Goal: Feedback & Contribution: Submit feedback/report problem

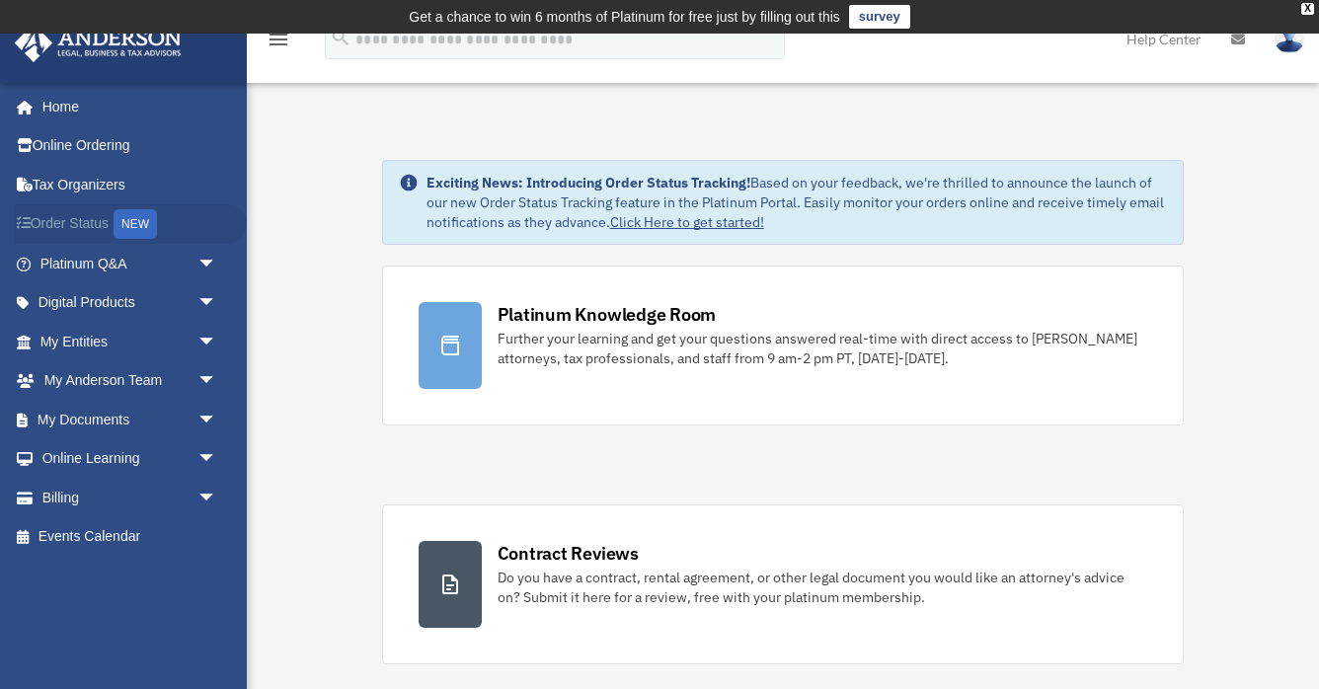
click at [129, 217] on div "NEW" at bounding box center [135, 224] width 43 height 30
click at [87, 342] on link "My Entities arrow_drop_down" at bounding box center [130, 342] width 233 height 40
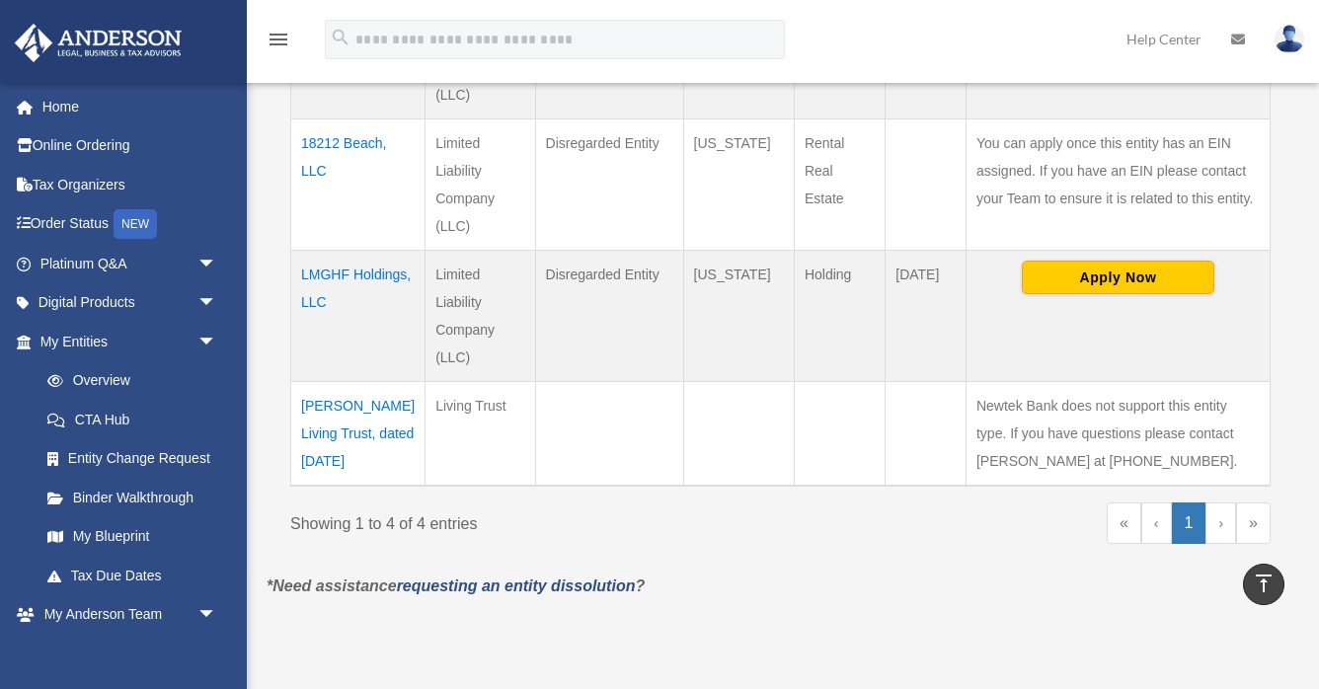
scroll to position [658, 0]
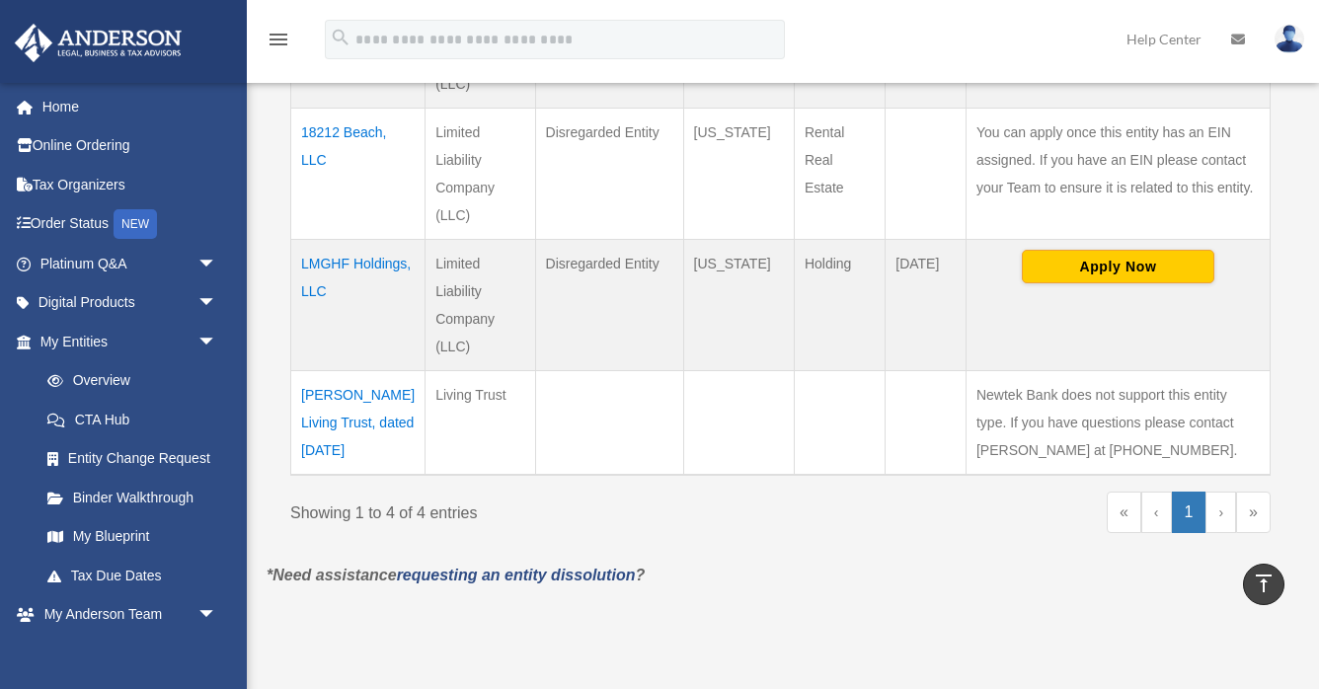
click at [1219, 509] on link "›" at bounding box center [1221, 512] width 31 height 41
click at [1258, 509] on link "»" at bounding box center [1253, 512] width 35 height 41
click at [1194, 512] on link "1" at bounding box center [1189, 512] width 35 height 41
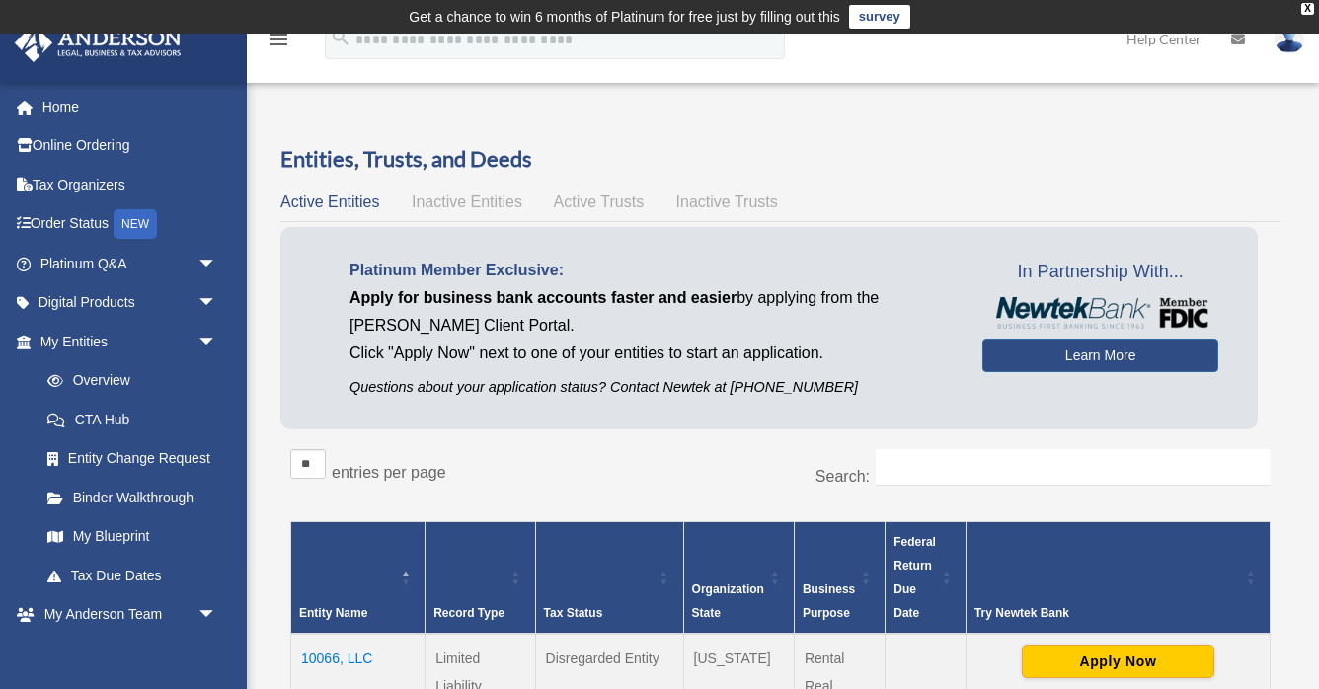
scroll to position [0, 0]
click at [1277, 44] on img at bounding box center [1290, 39] width 30 height 29
click at [1195, 41] on link "Help Center" at bounding box center [1164, 39] width 105 height 78
click at [1223, 38] on link at bounding box center [1238, 39] width 43 height 78
click at [1232, 40] on icon at bounding box center [1238, 40] width 14 height 14
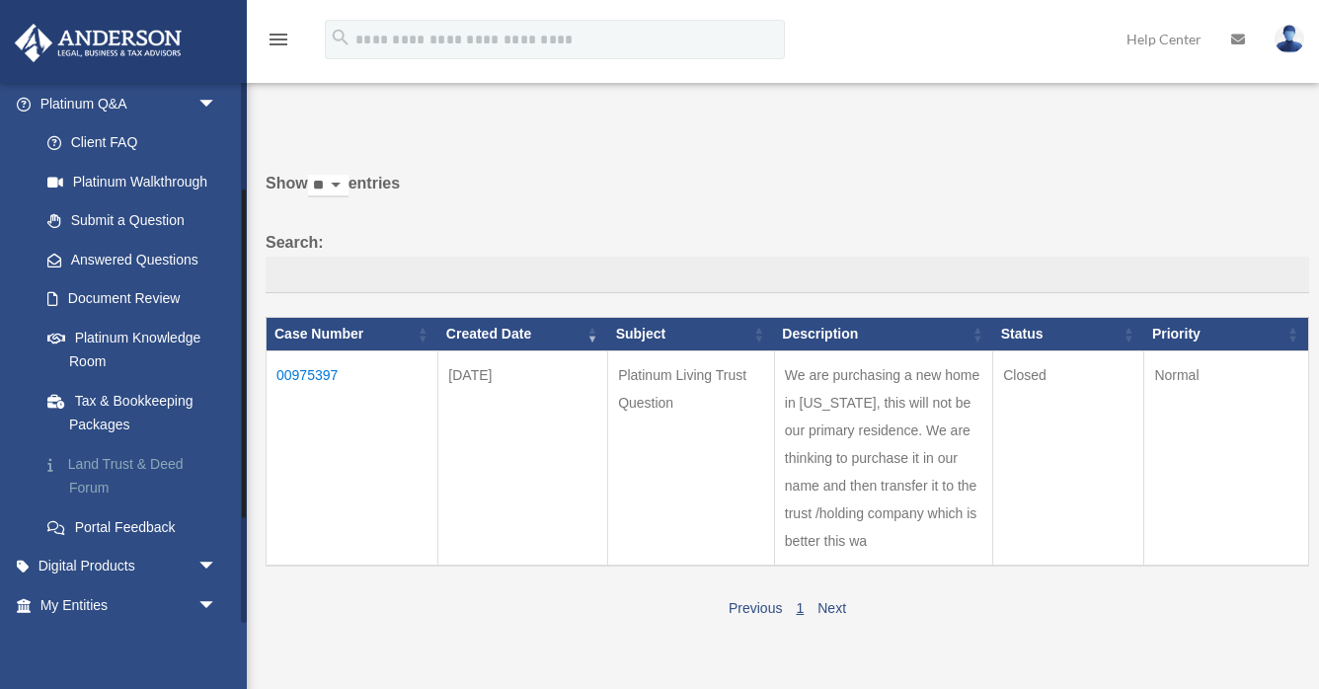
scroll to position [177, 0]
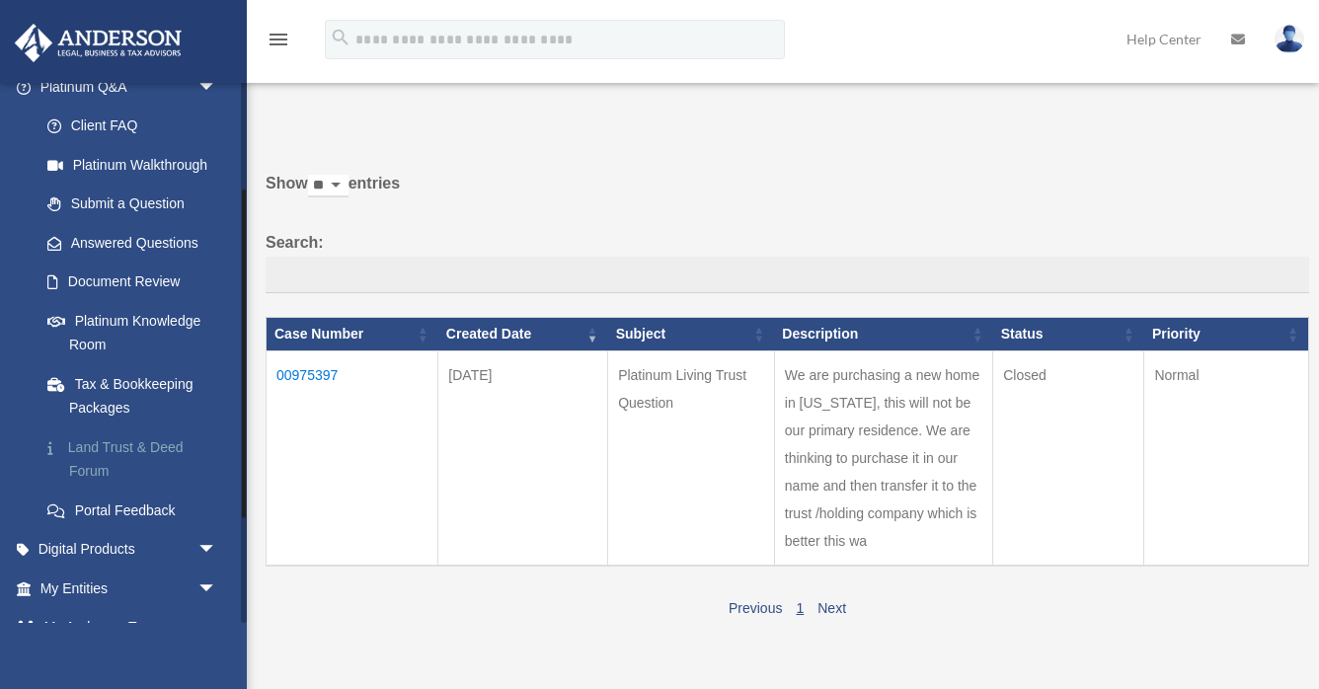
click at [158, 444] on link "Land Trust & Deed Forum" at bounding box center [137, 459] width 219 height 63
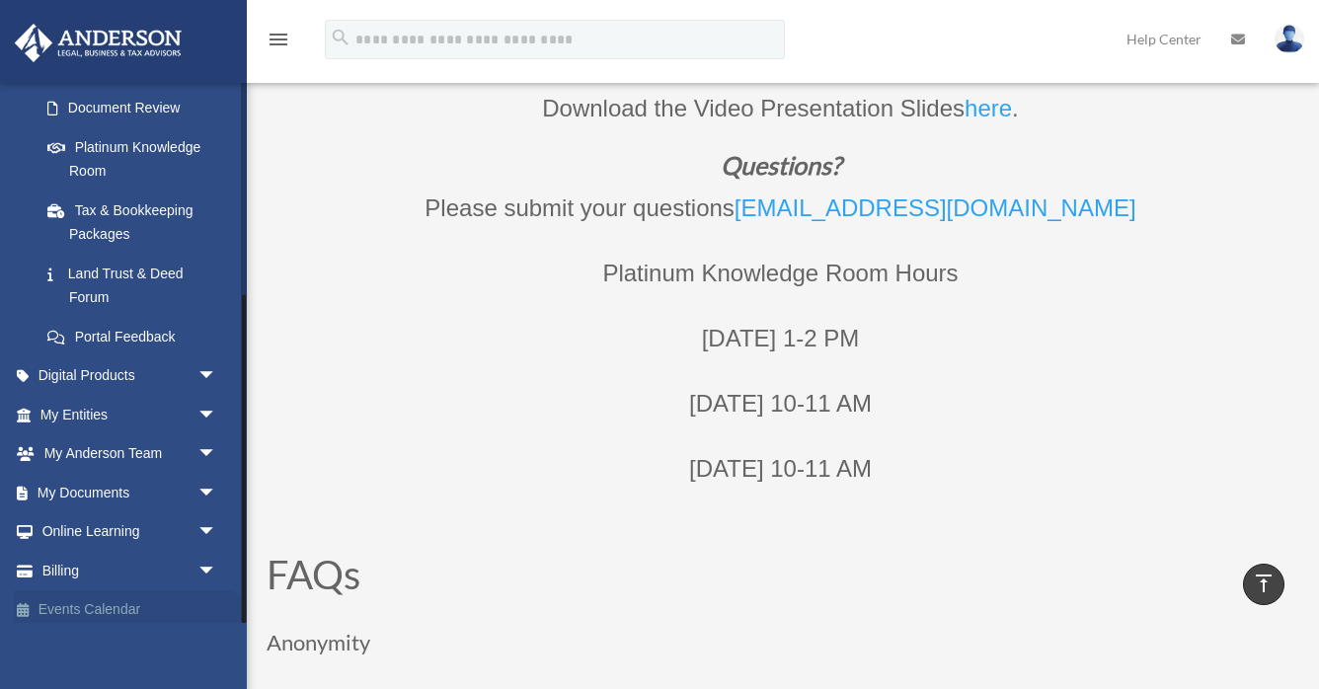
scroll to position [350, 0]
click at [81, 557] on link "Billing arrow_drop_down" at bounding box center [130, 572] width 233 height 40
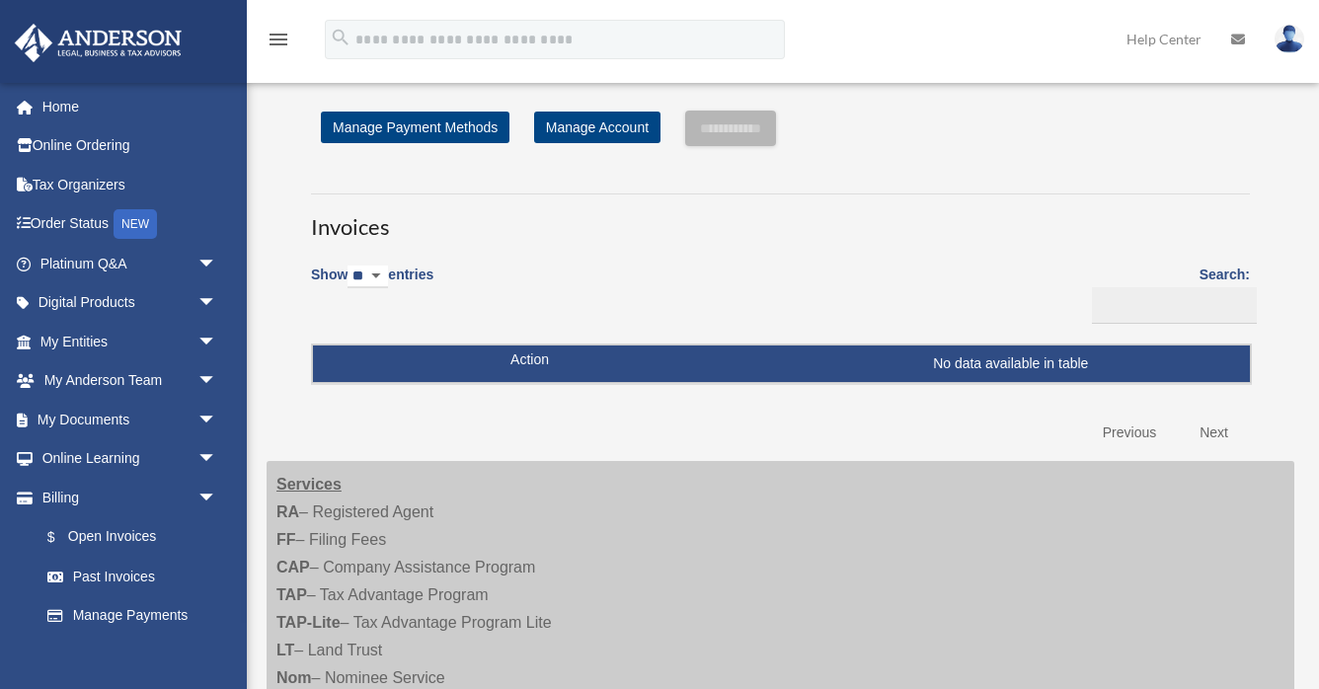
click at [219, 566] on link "Past Invoices" at bounding box center [132, 577] width 209 height 40
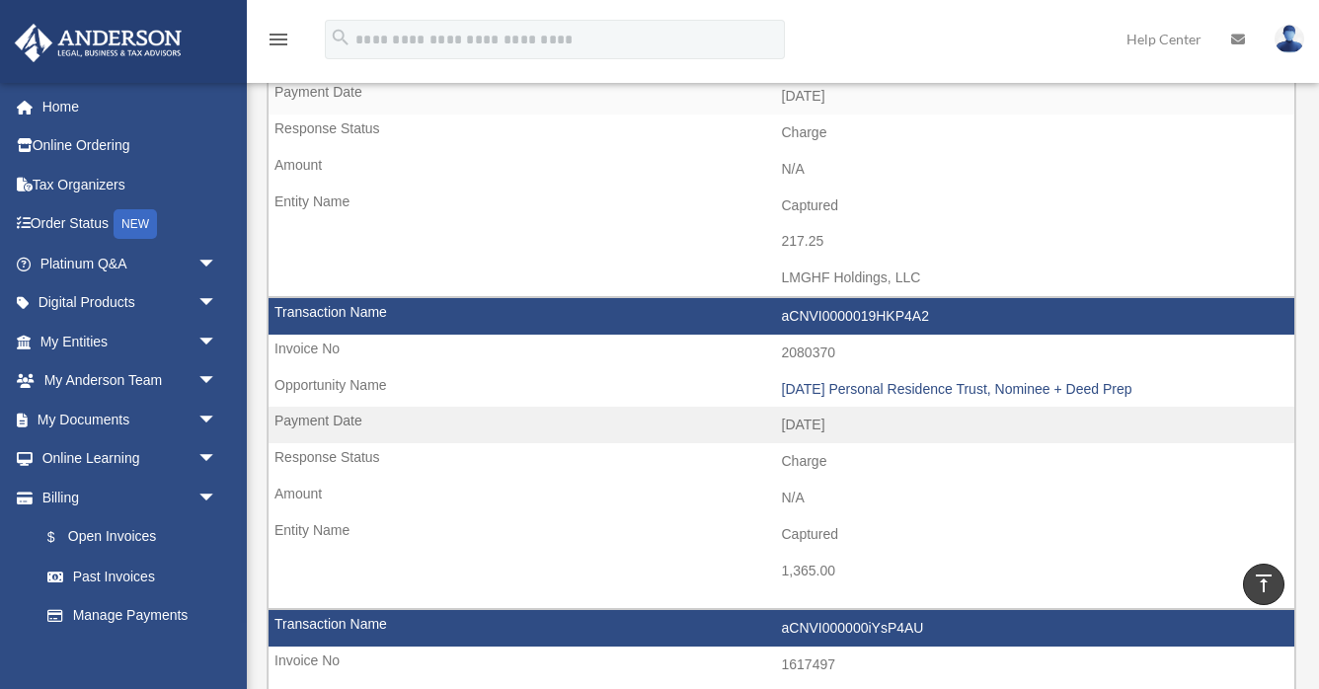
scroll to position [1261, 0]
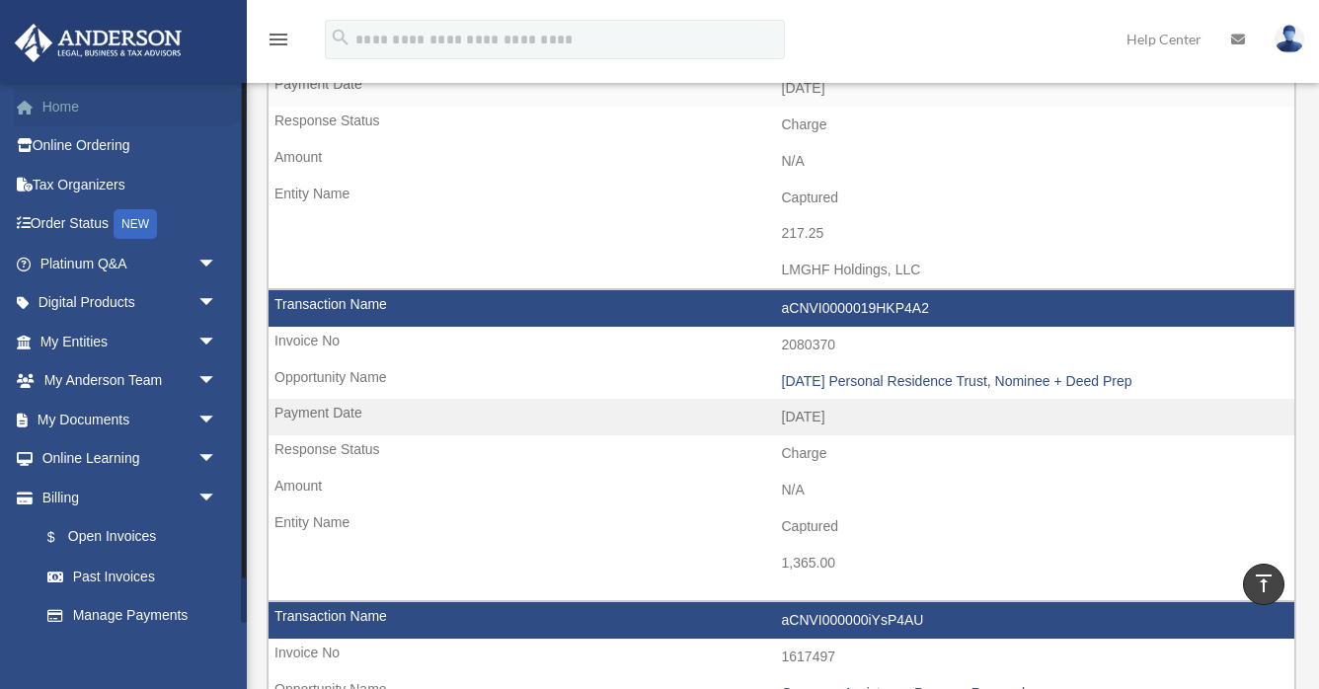
click at [76, 110] on link "Home" at bounding box center [130, 107] width 233 height 40
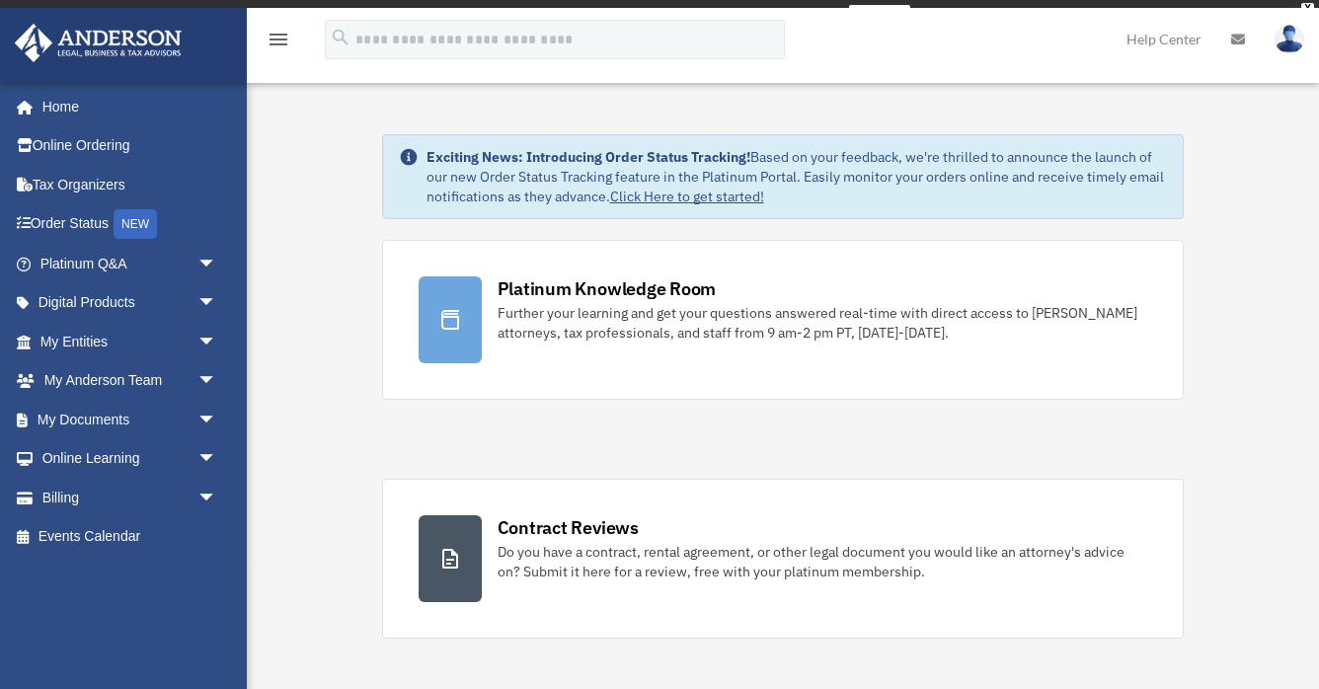
click at [1294, 36] on img at bounding box center [1290, 39] width 30 height 29
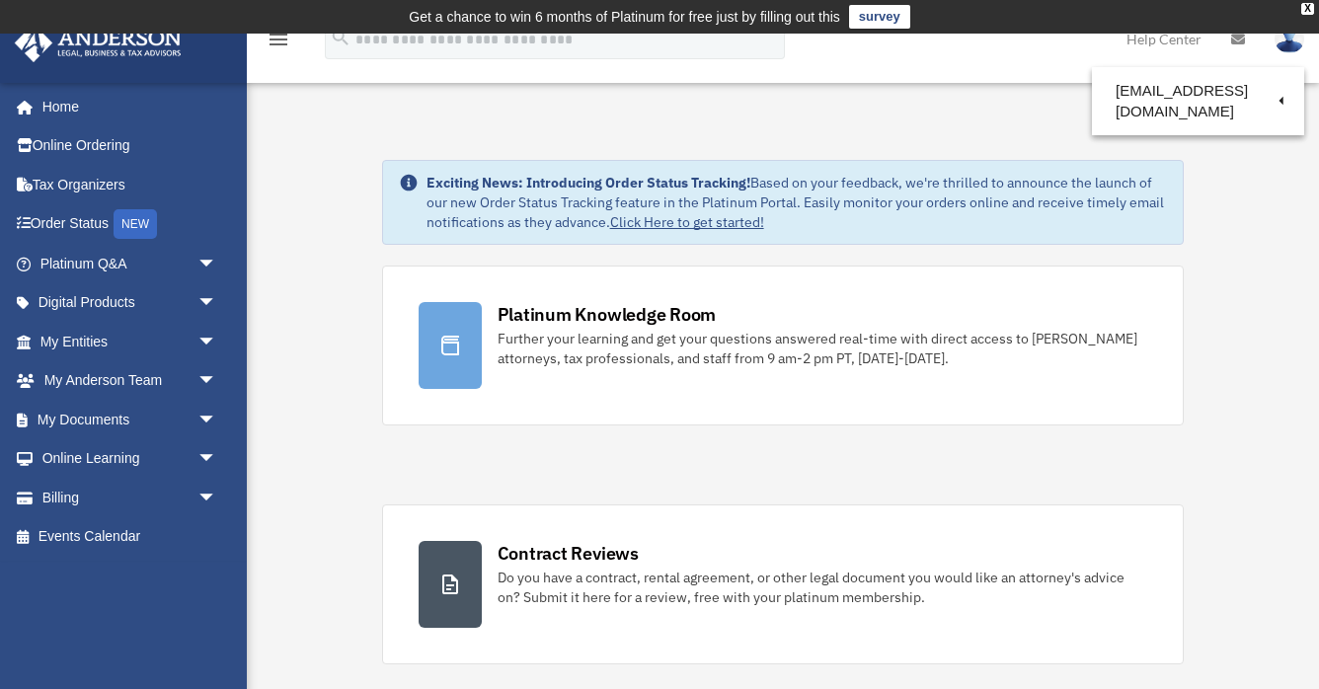
click at [274, 34] on icon "menu" at bounding box center [279, 40] width 24 height 24
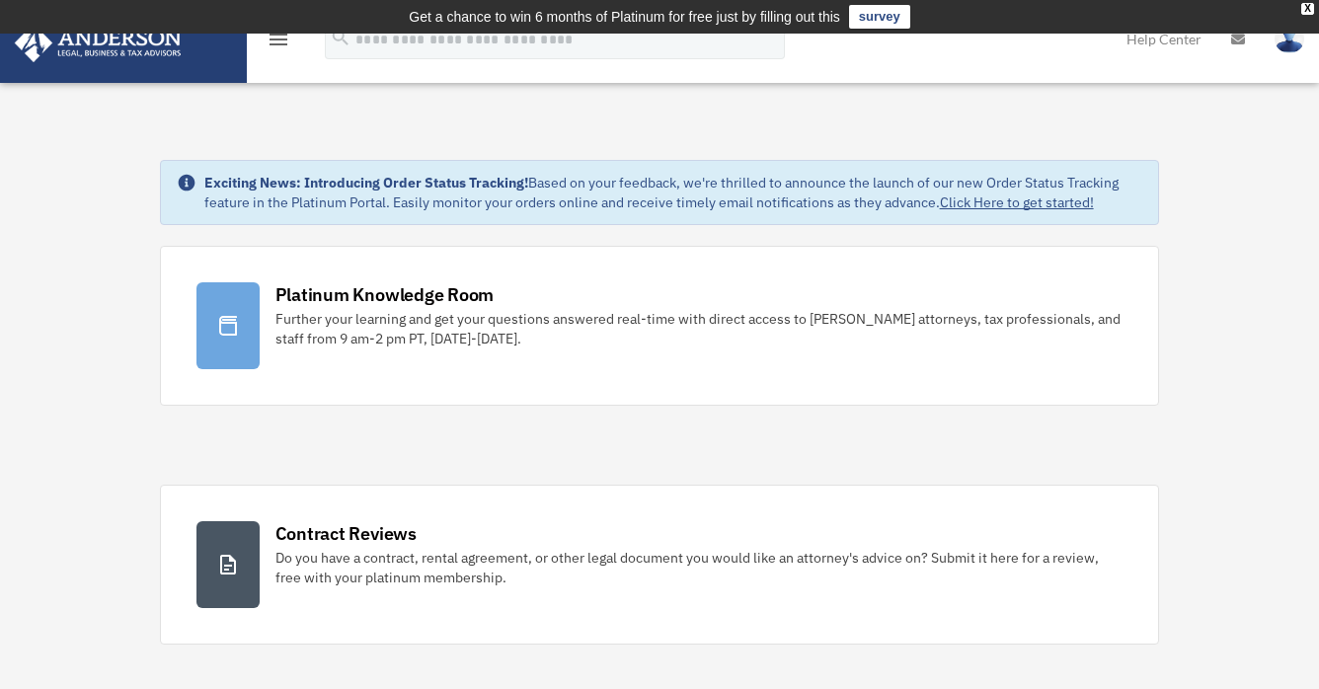
click at [277, 43] on icon "menu" at bounding box center [279, 40] width 24 height 24
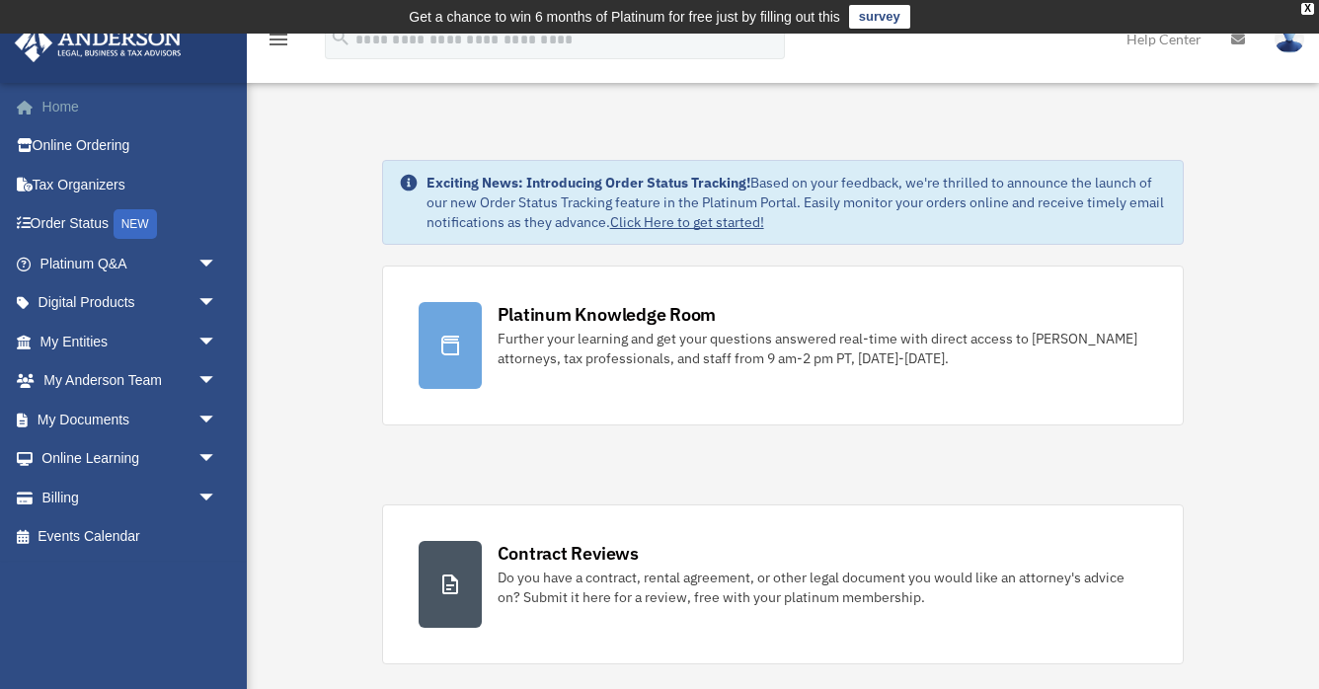
click at [58, 104] on link "Home" at bounding box center [130, 107] width 233 height 40
click at [898, 14] on link "survey" at bounding box center [879, 17] width 61 height 24
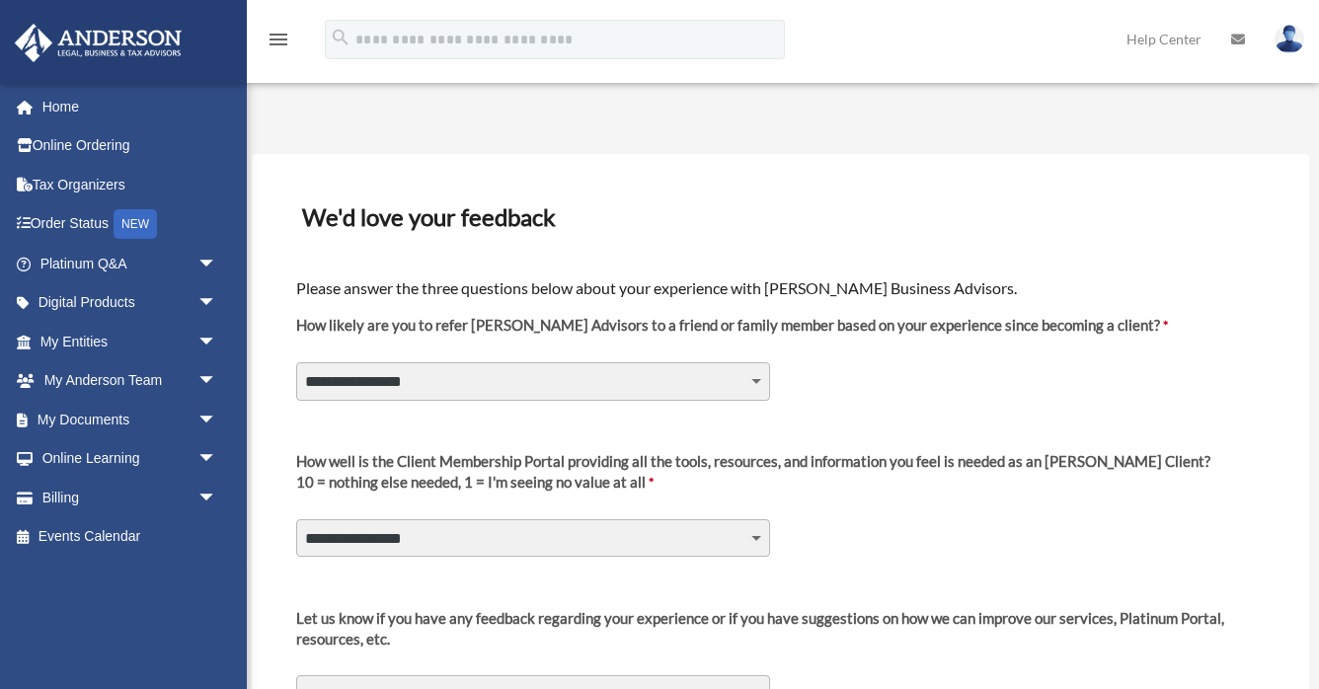
select select "********"
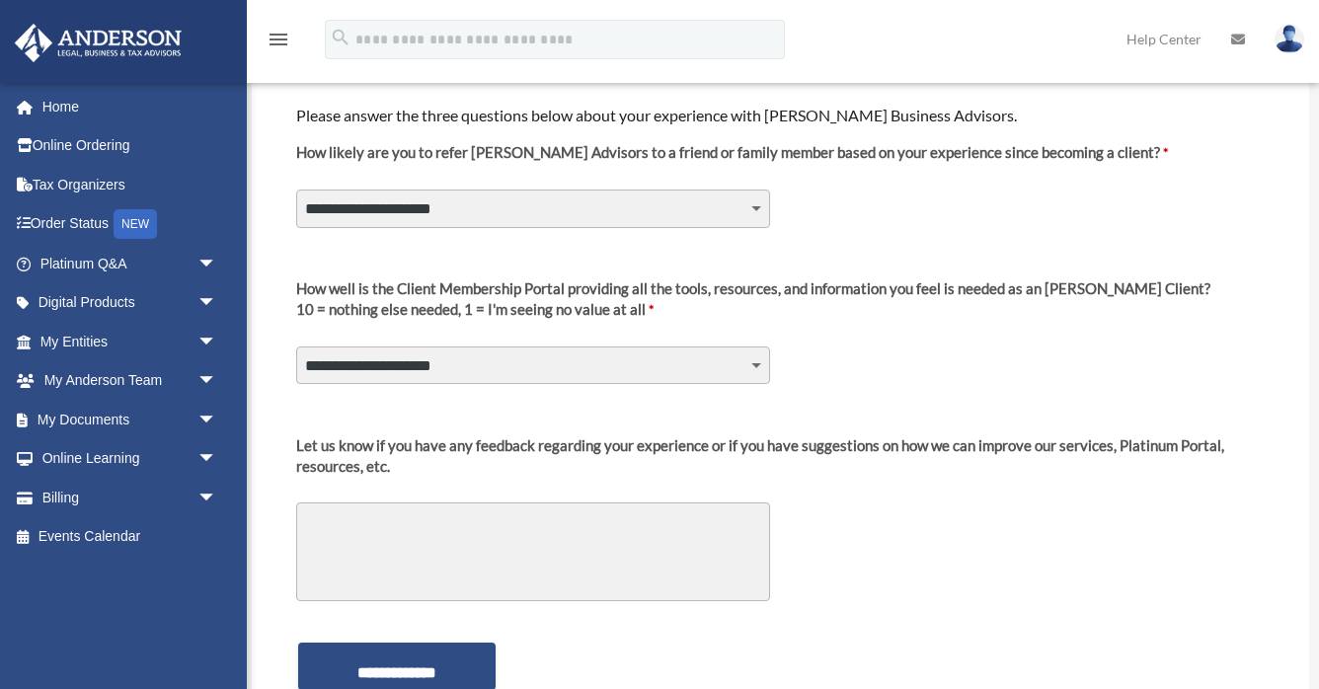
scroll to position [177, 0]
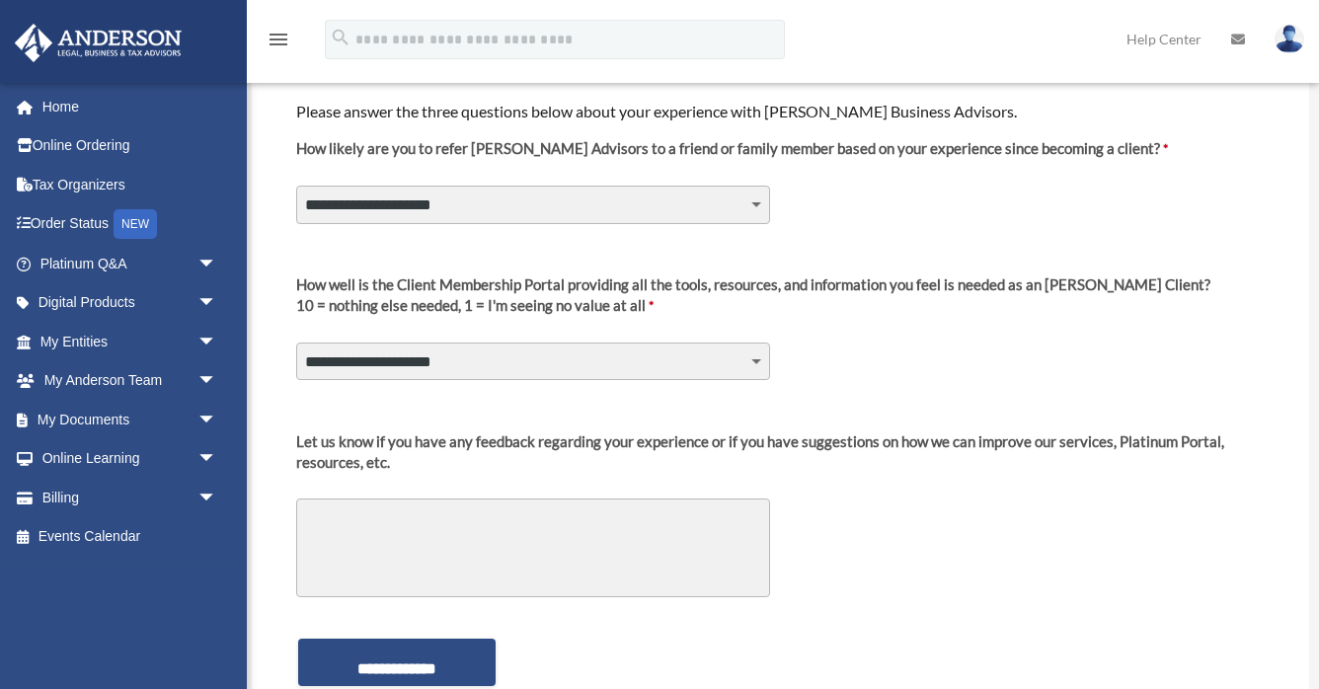
select select "********"
click at [392, 533] on textarea "Let us know if you have any feedback regarding your experience or if you have s…" at bounding box center [533, 548] width 474 height 99
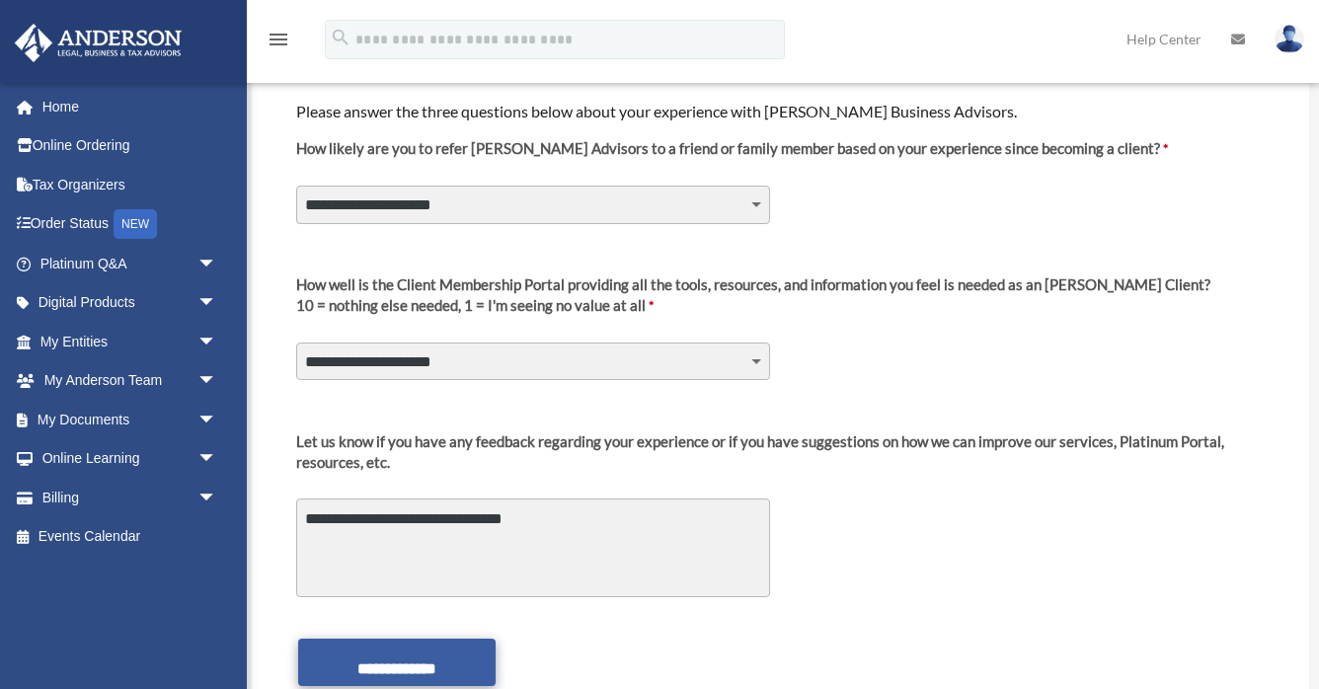
type textarea "**********"
click at [383, 647] on input "**********" at bounding box center [397, 662] width 198 height 47
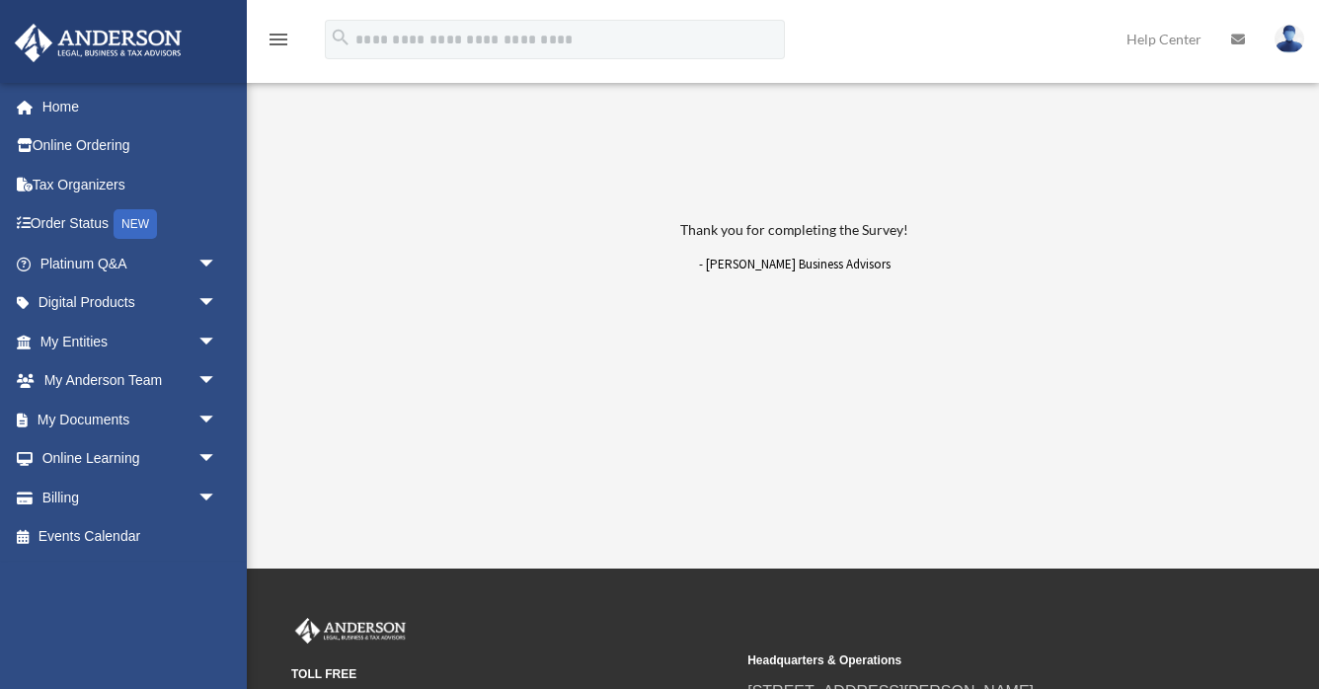
click at [167, 40] on img at bounding box center [98, 43] width 179 height 39
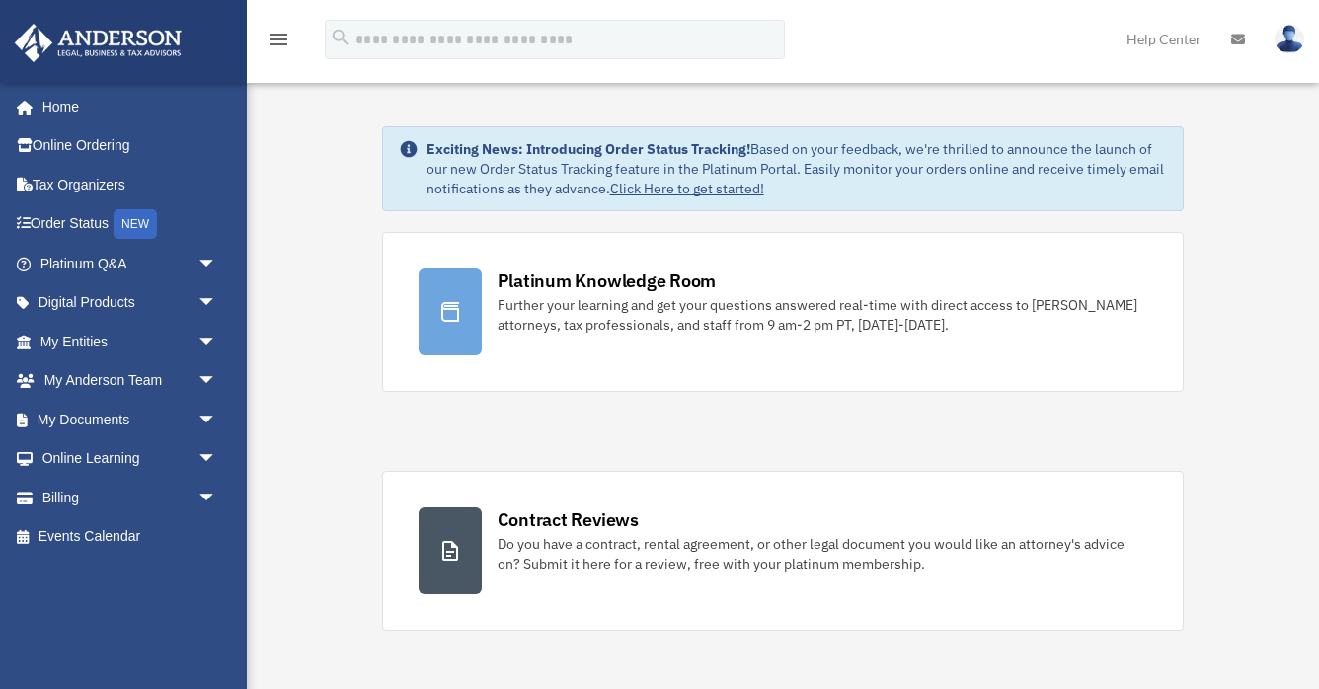
click at [278, 33] on icon "menu" at bounding box center [279, 40] width 24 height 24
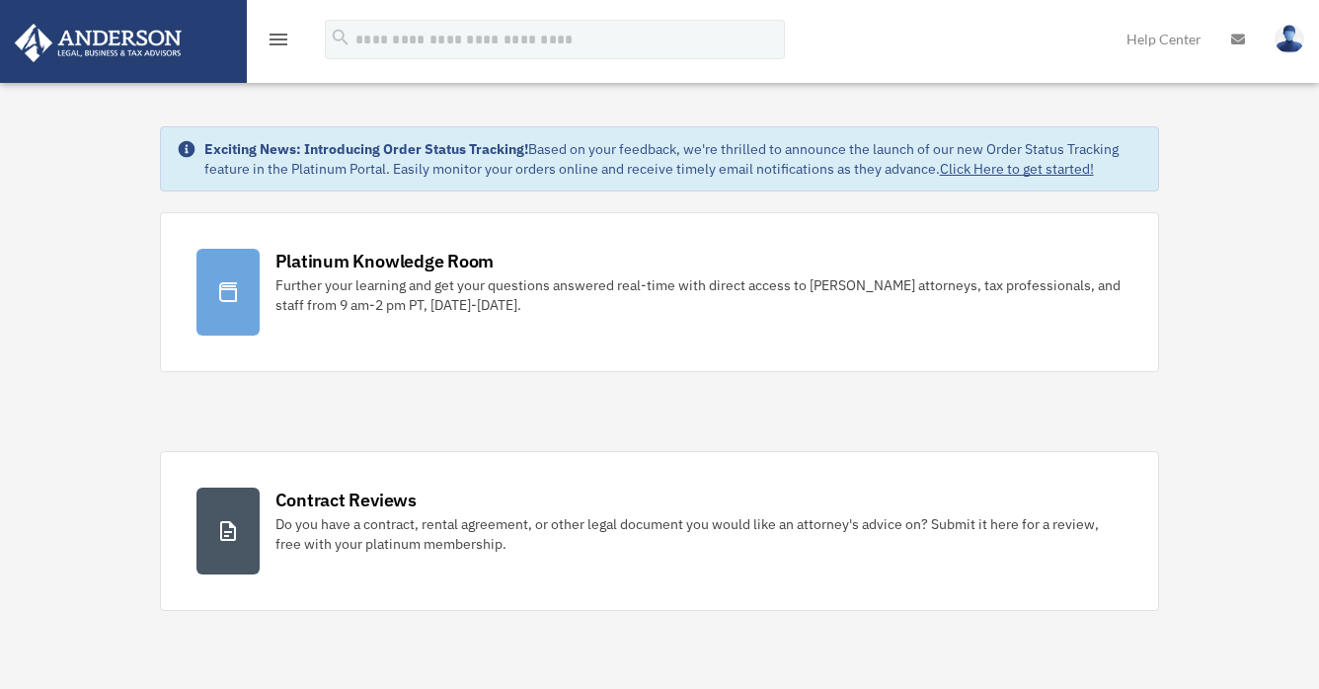
click at [1174, 40] on link "Help Center" at bounding box center [1164, 39] width 105 height 78
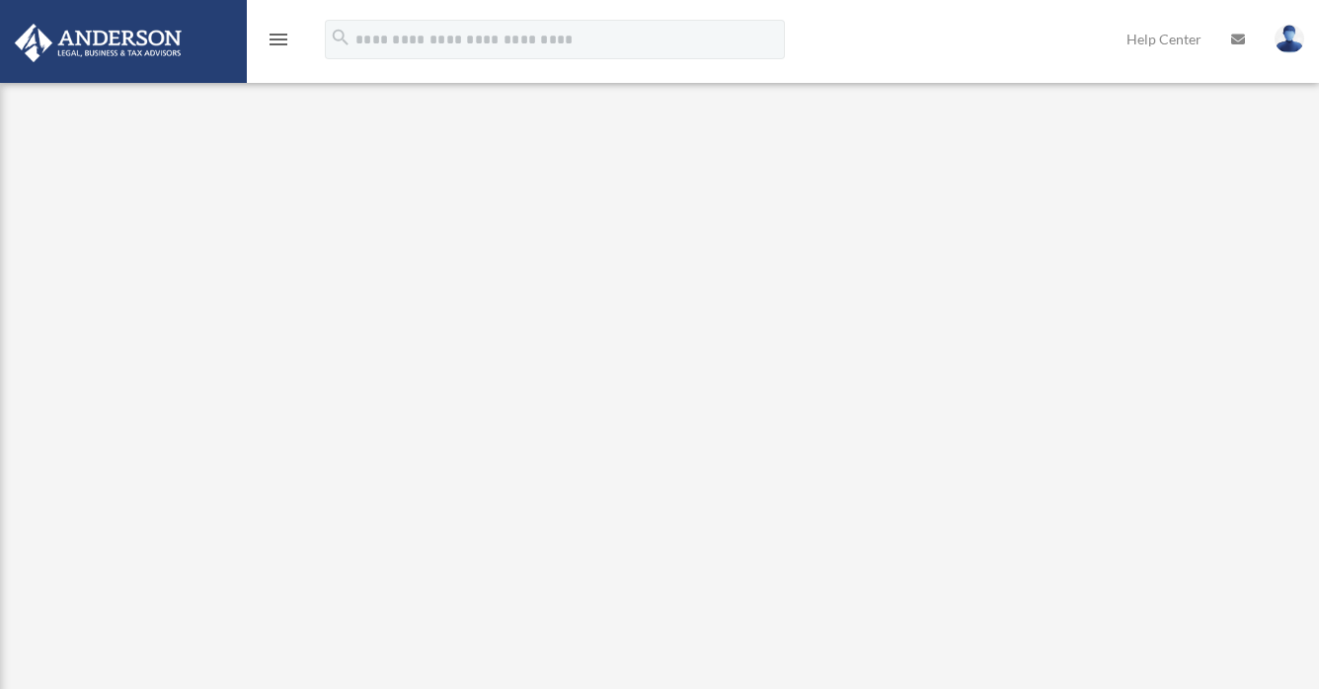
click at [1238, 34] on icon at bounding box center [1238, 40] width 14 height 14
click at [1287, 38] on img at bounding box center [1290, 39] width 30 height 29
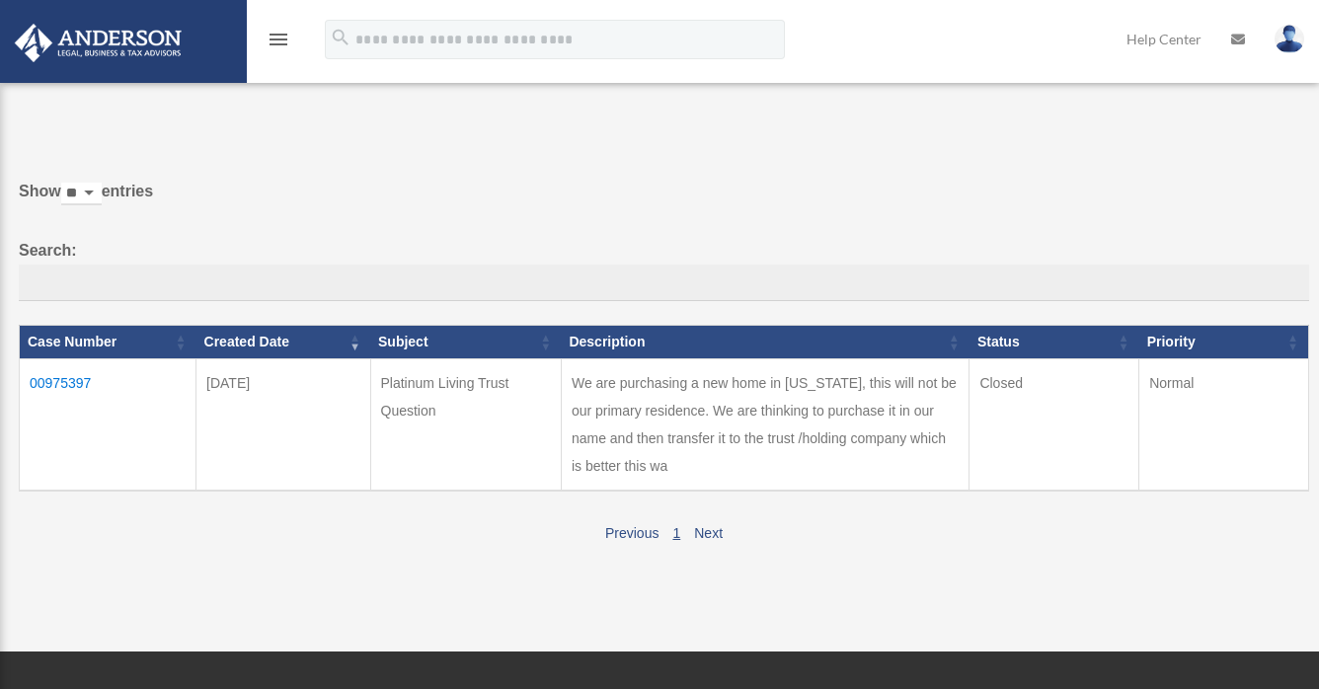
click at [1287, 38] on img at bounding box center [1290, 39] width 30 height 29
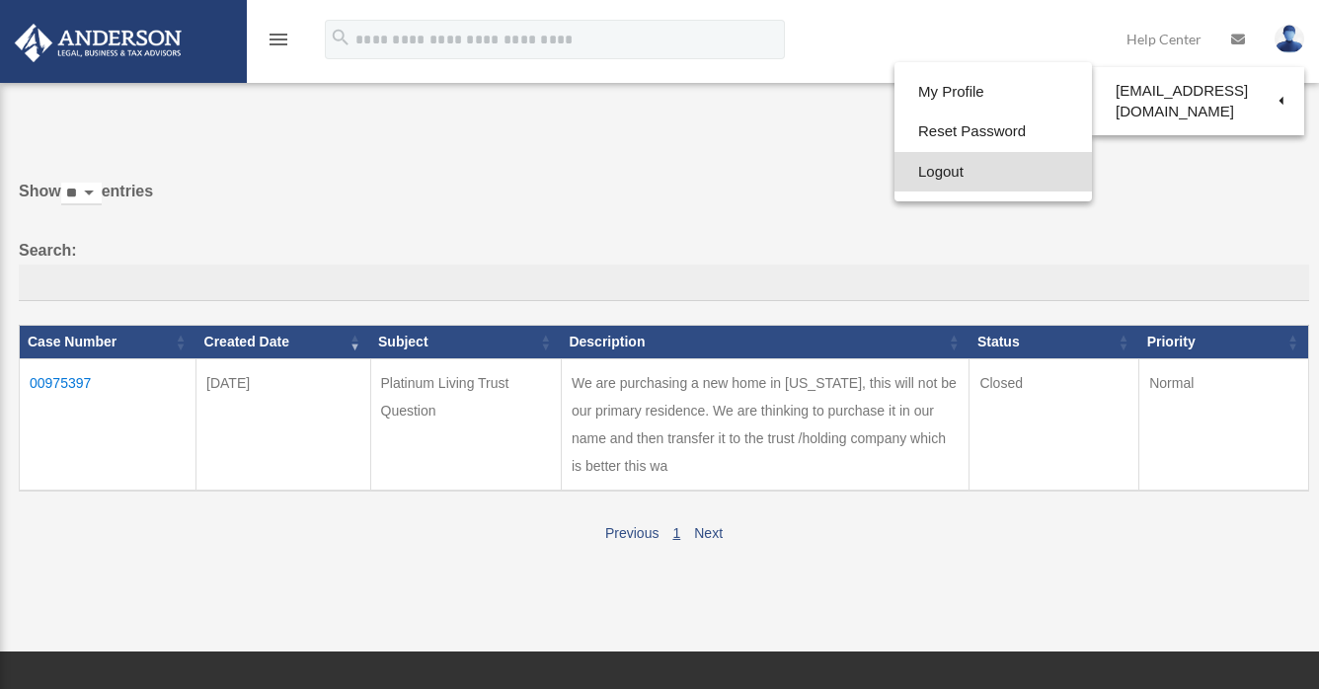
click at [960, 160] on link "Logout" at bounding box center [994, 172] width 198 height 40
